Goal: Use online tool/utility: Utilize a website feature to perform a specific function

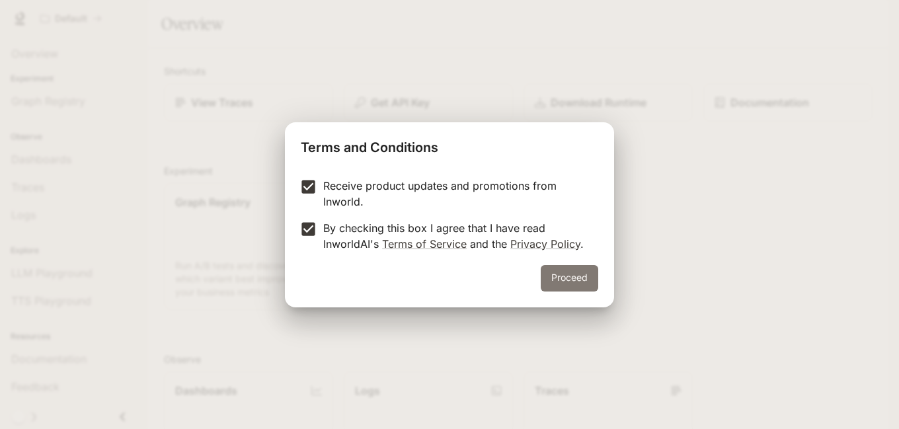
click at [557, 287] on button "Proceed" at bounding box center [570, 278] width 58 height 26
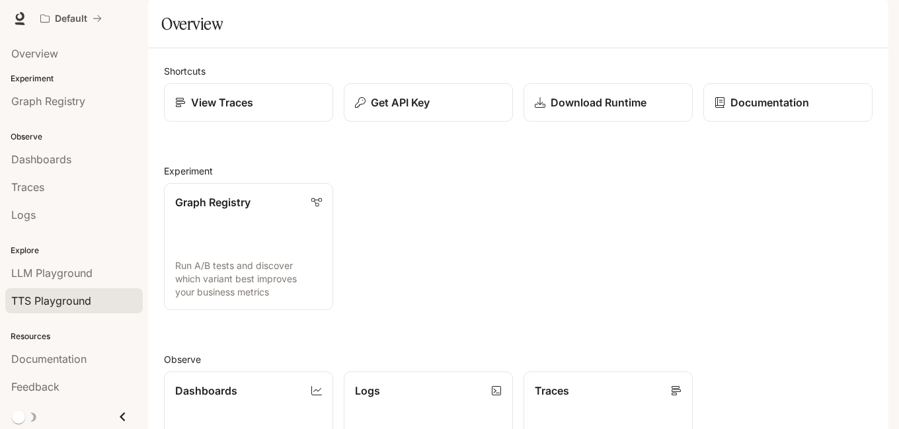
click at [58, 300] on span "TTS Playground" at bounding box center [51, 301] width 80 height 16
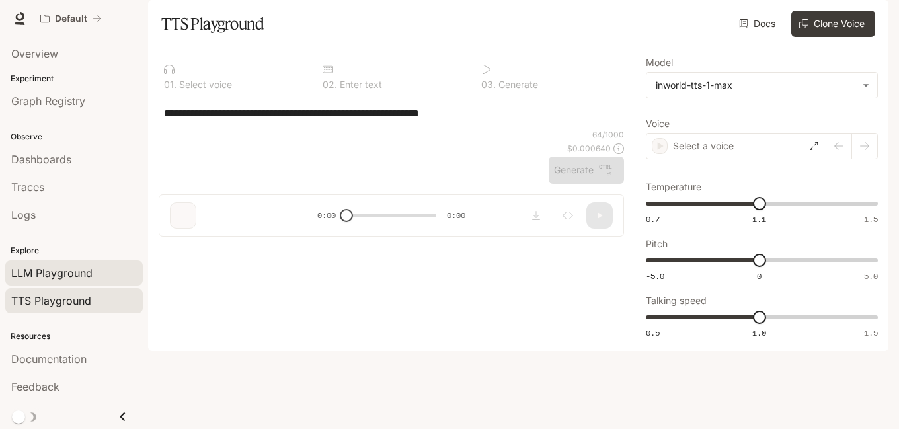
click at [91, 271] on span "LLM Playground" at bounding box center [51, 273] width 81 height 16
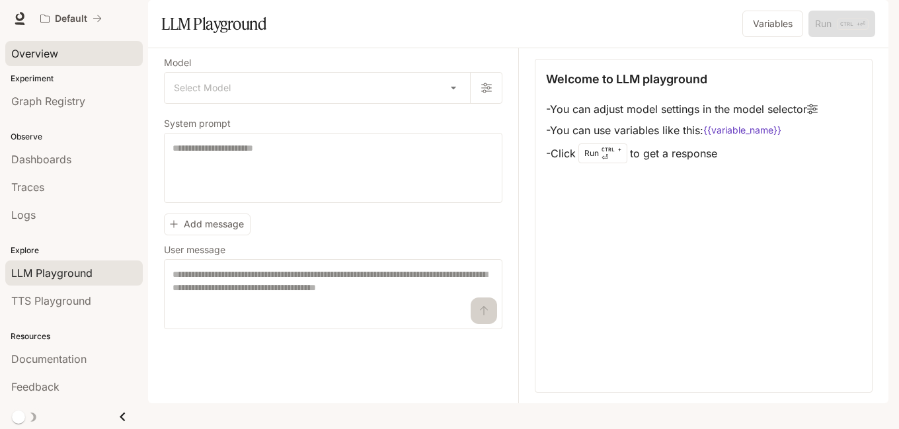
click at [44, 42] on link "Overview" at bounding box center [73, 53] width 137 height 25
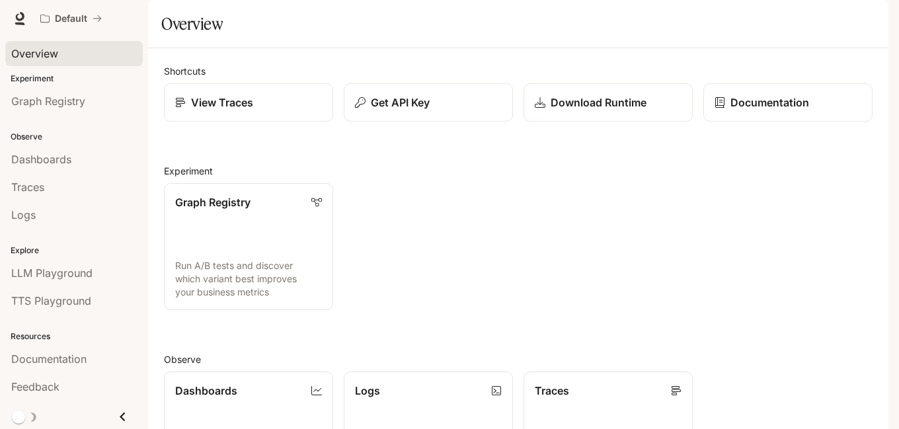
scroll to position [317, 0]
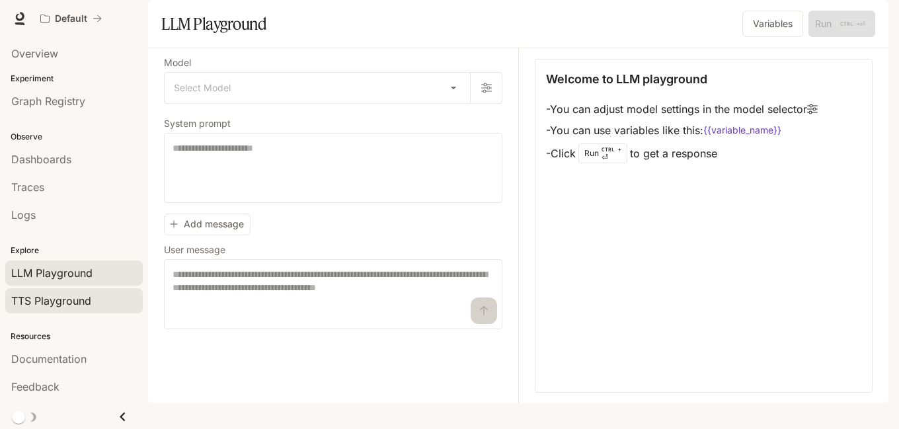
click at [96, 309] on link "TTS Playground" at bounding box center [73, 300] width 137 height 25
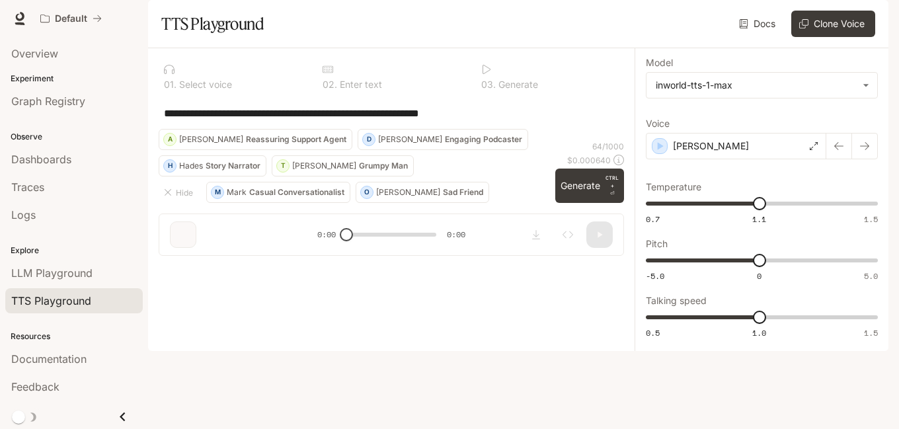
click at [346, 143] on p "Reassuring Support Agent" at bounding box center [296, 140] width 100 height 8
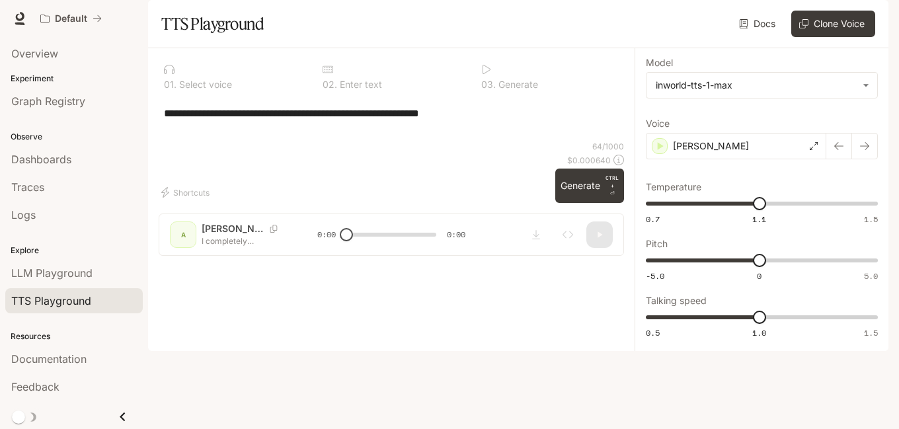
type textarea "**********"
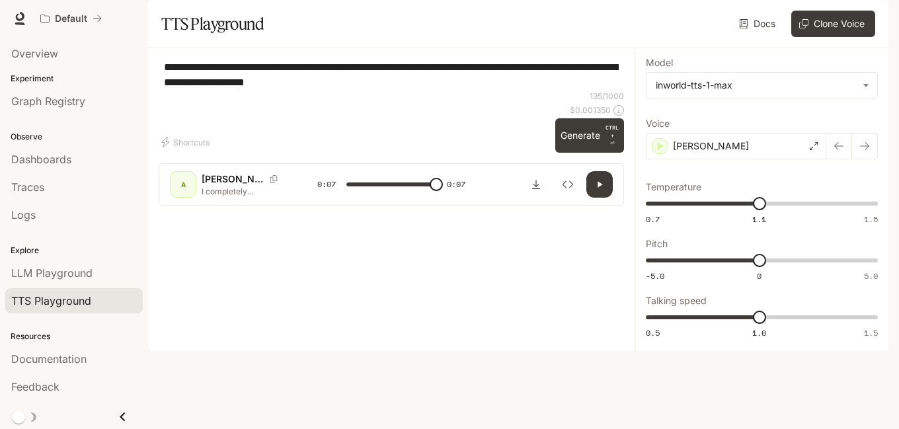
type input "*"
